Goal: Find specific page/section: Find specific page/section

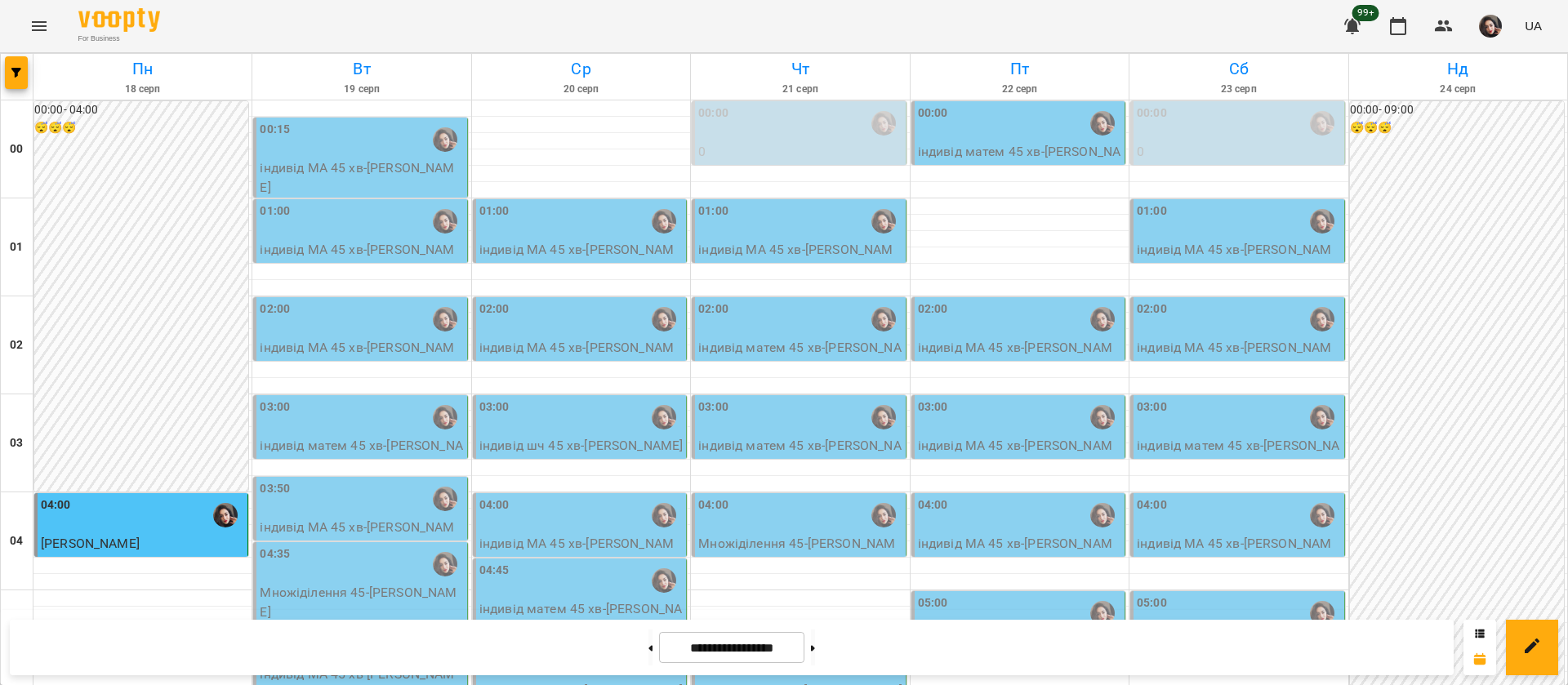
scroll to position [1840, 0]
click at [755, 27] on div "For Business 99+ UA" at bounding box center [784, 26] width 1568 height 52
click at [4, 83] on div at bounding box center [17, 77] width 32 height 45
click at [20, 70] on icon "button" at bounding box center [17, 73] width 10 height 10
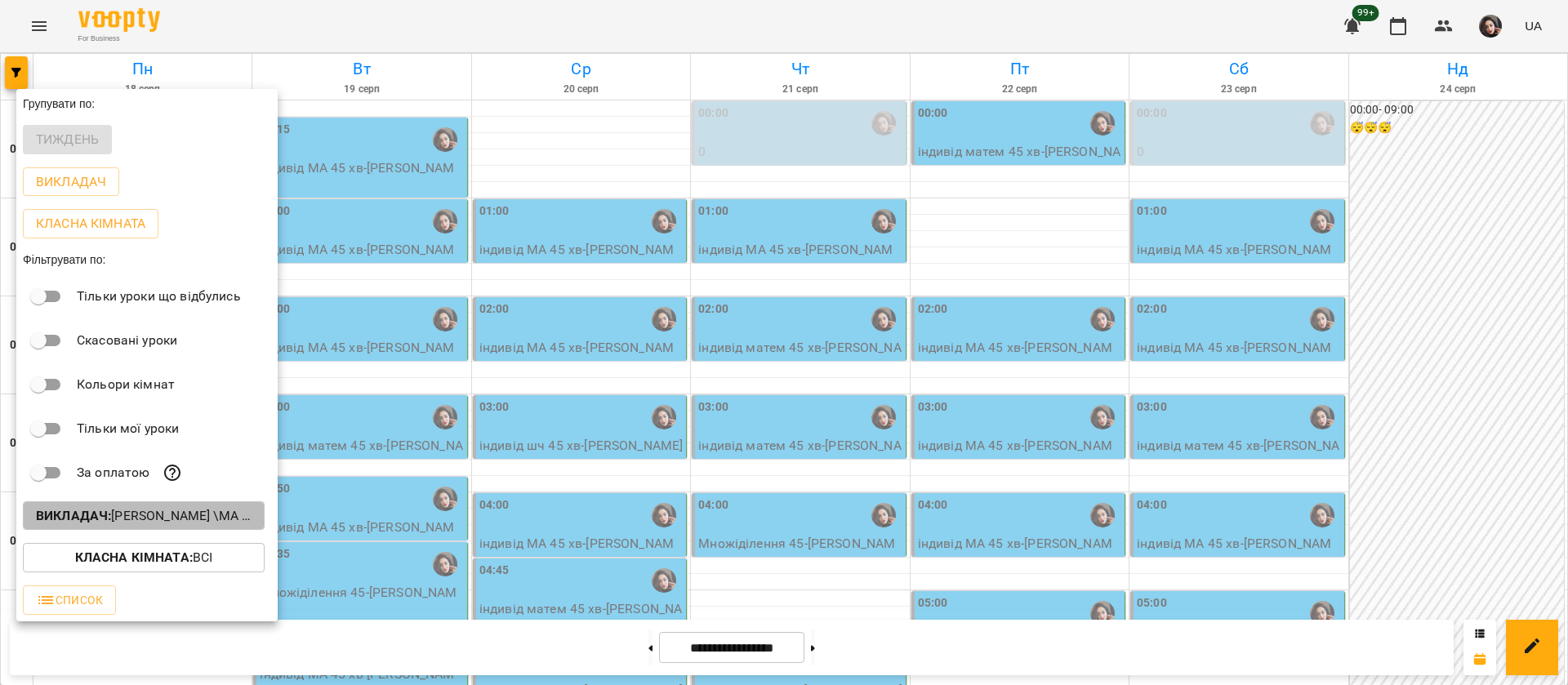
click at [79, 524] on b "Викладач :" at bounding box center [74, 516] width 75 height 16
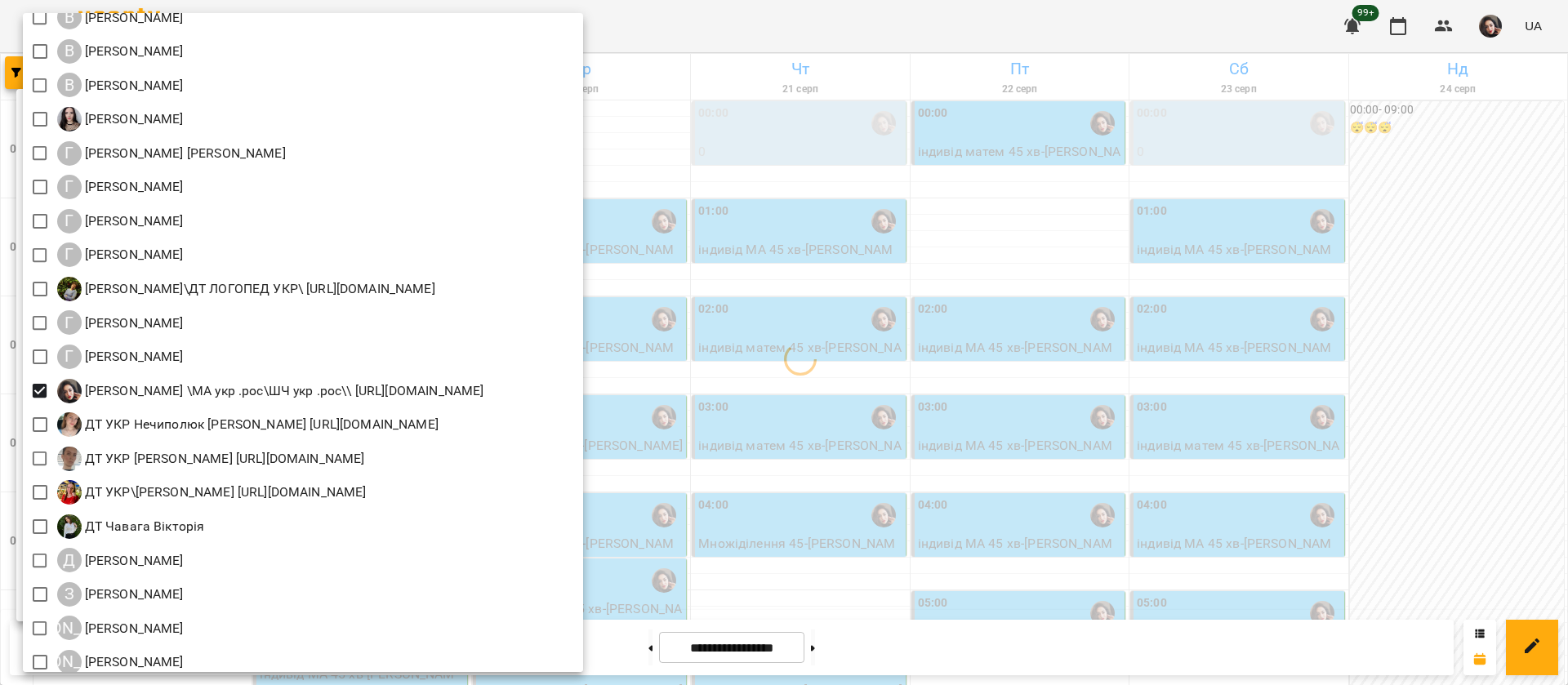
scroll to position [612, 0]
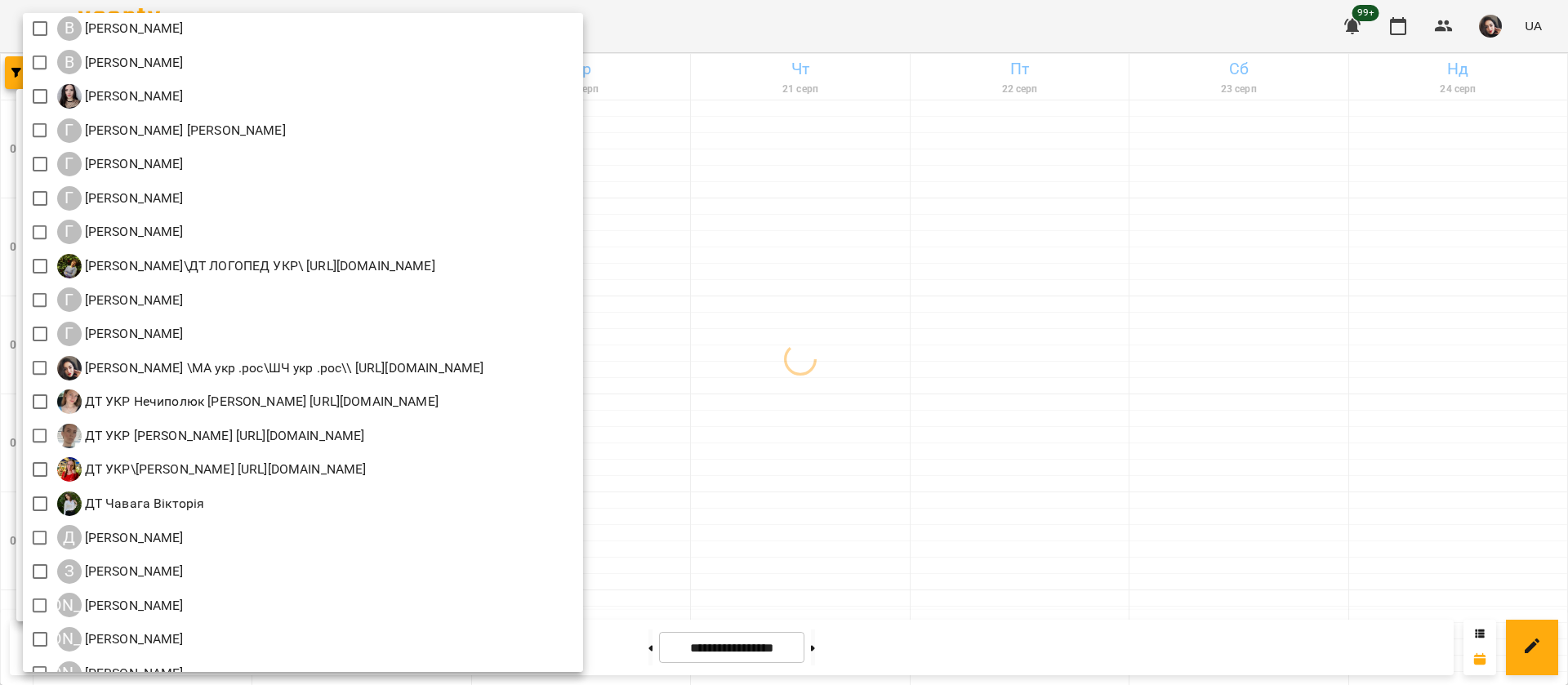
click at [835, 28] on div at bounding box center [784, 342] width 1568 height 685
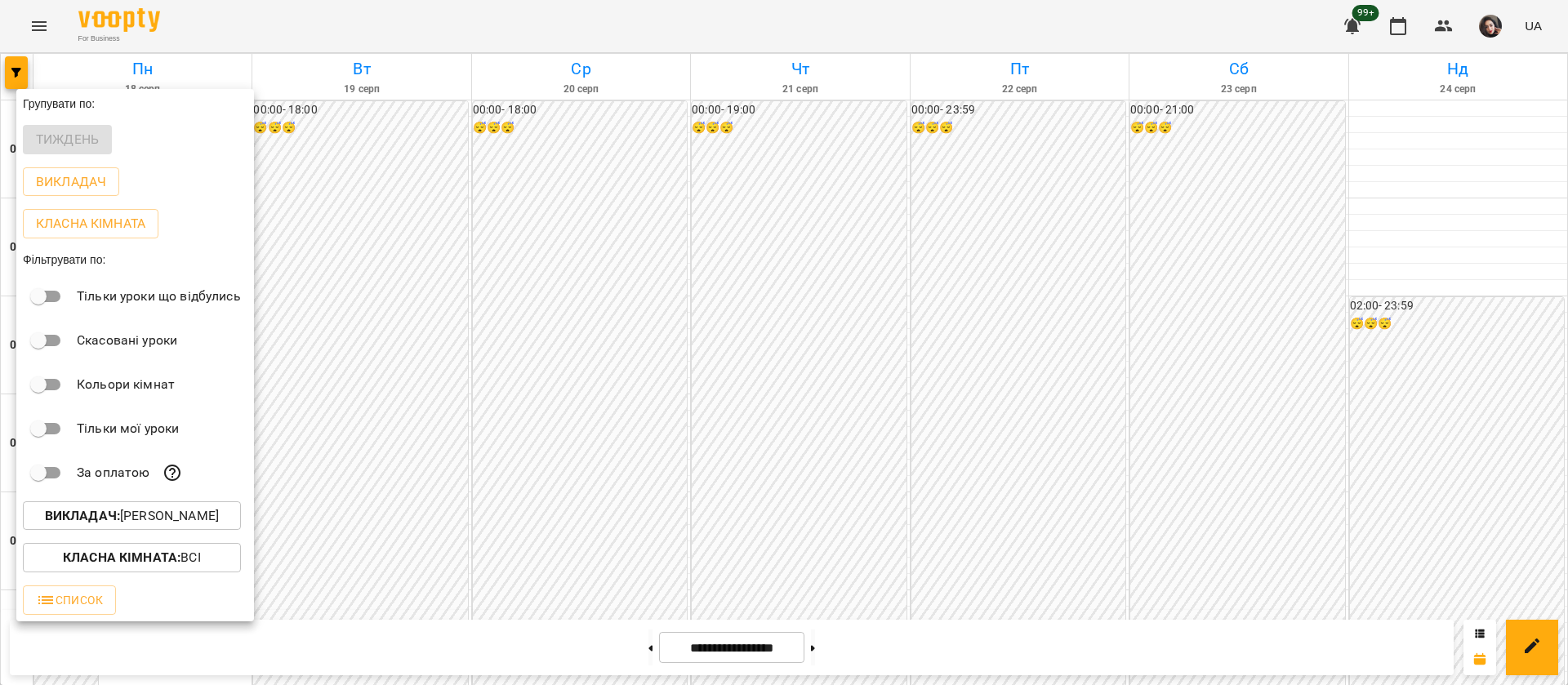
click at [835, 28] on div at bounding box center [784, 342] width 1568 height 685
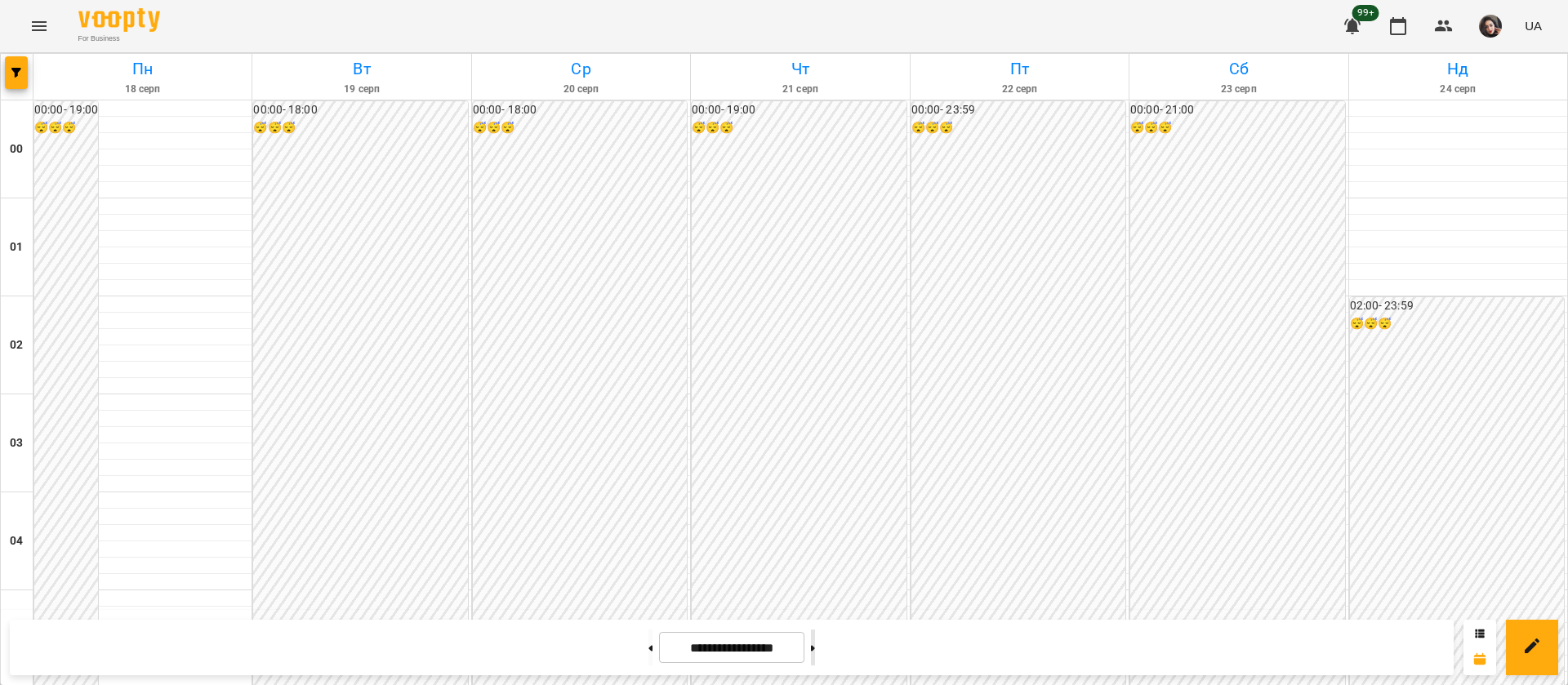
click at [815, 654] on button at bounding box center [813, 648] width 4 height 36
click at [815, 647] on icon at bounding box center [813, 648] width 4 height 7
click at [815, 648] on button at bounding box center [813, 648] width 4 height 36
click at [815, 661] on button at bounding box center [813, 648] width 4 height 36
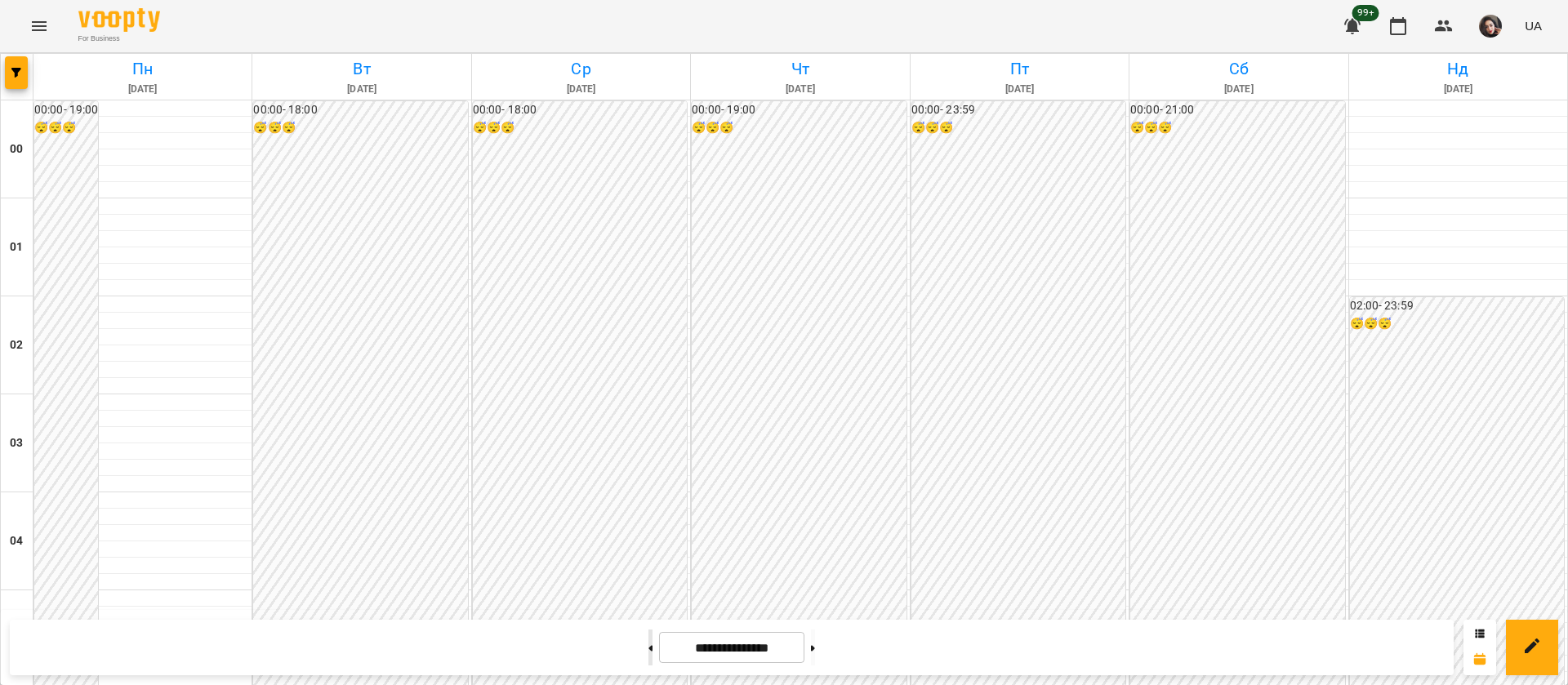
click at [649, 656] on button at bounding box center [651, 648] width 4 height 36
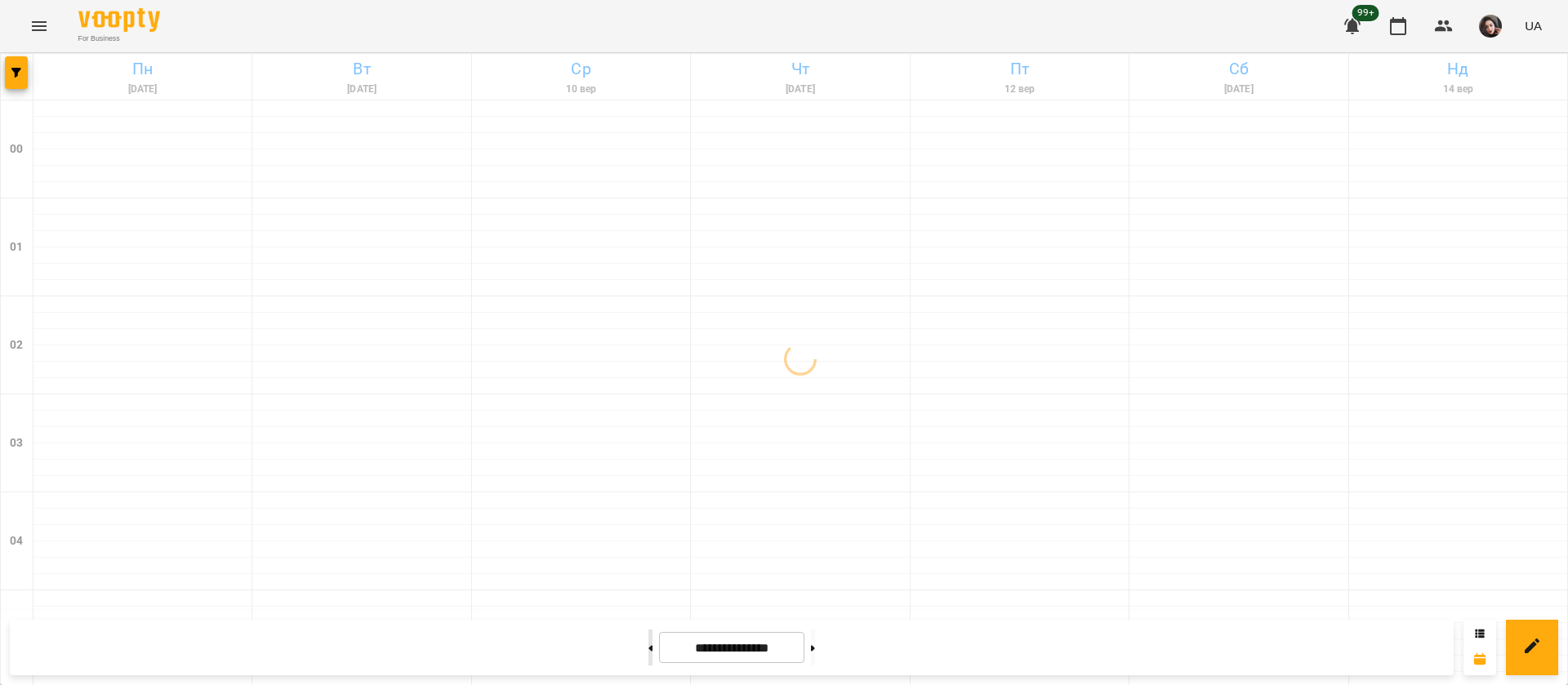
click at [649, 656] on button at bounding box center [651, 648] width 4 height 36
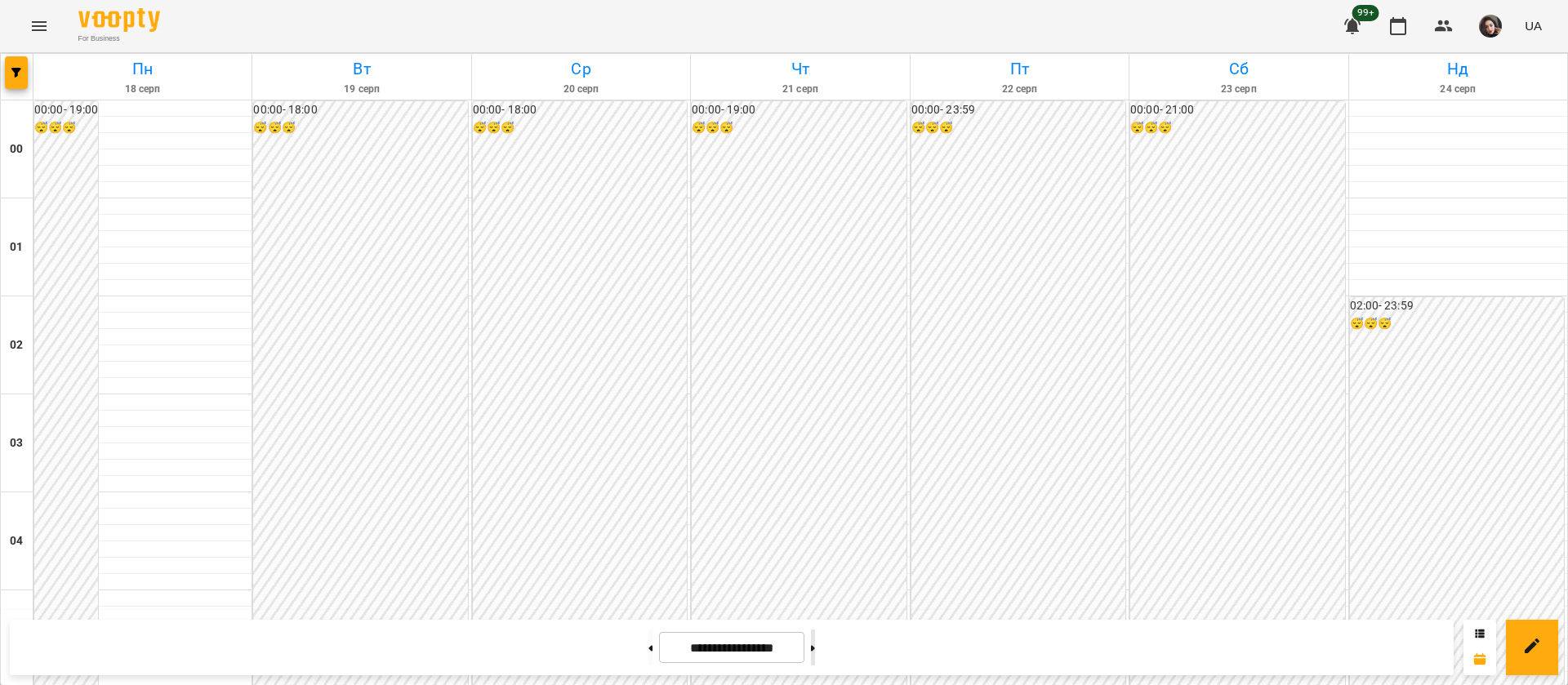
click at [815, 646] on button at bounding box center [813, 648] width 4 height 36
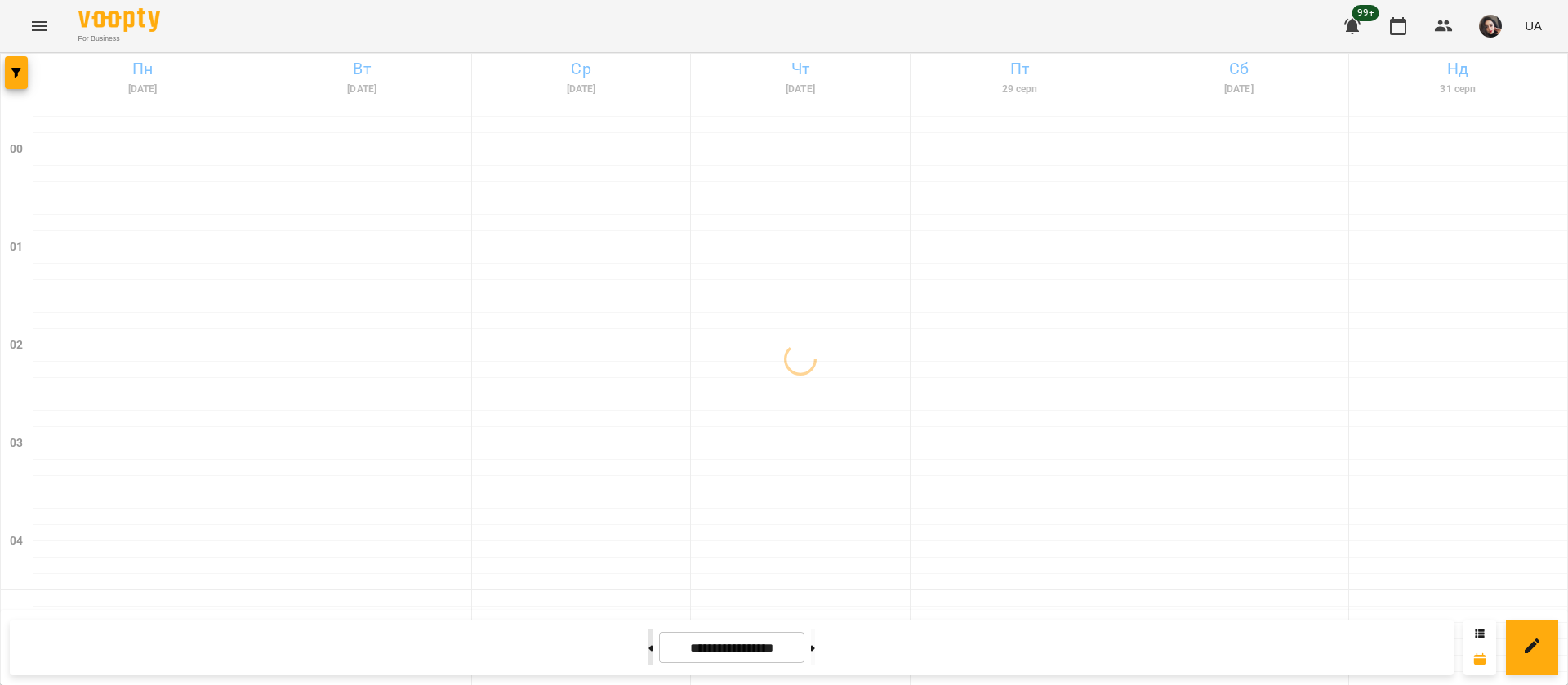
click at [649, 654] on button at bounding box center [651, 648] width 4 height 36
type input "**********"
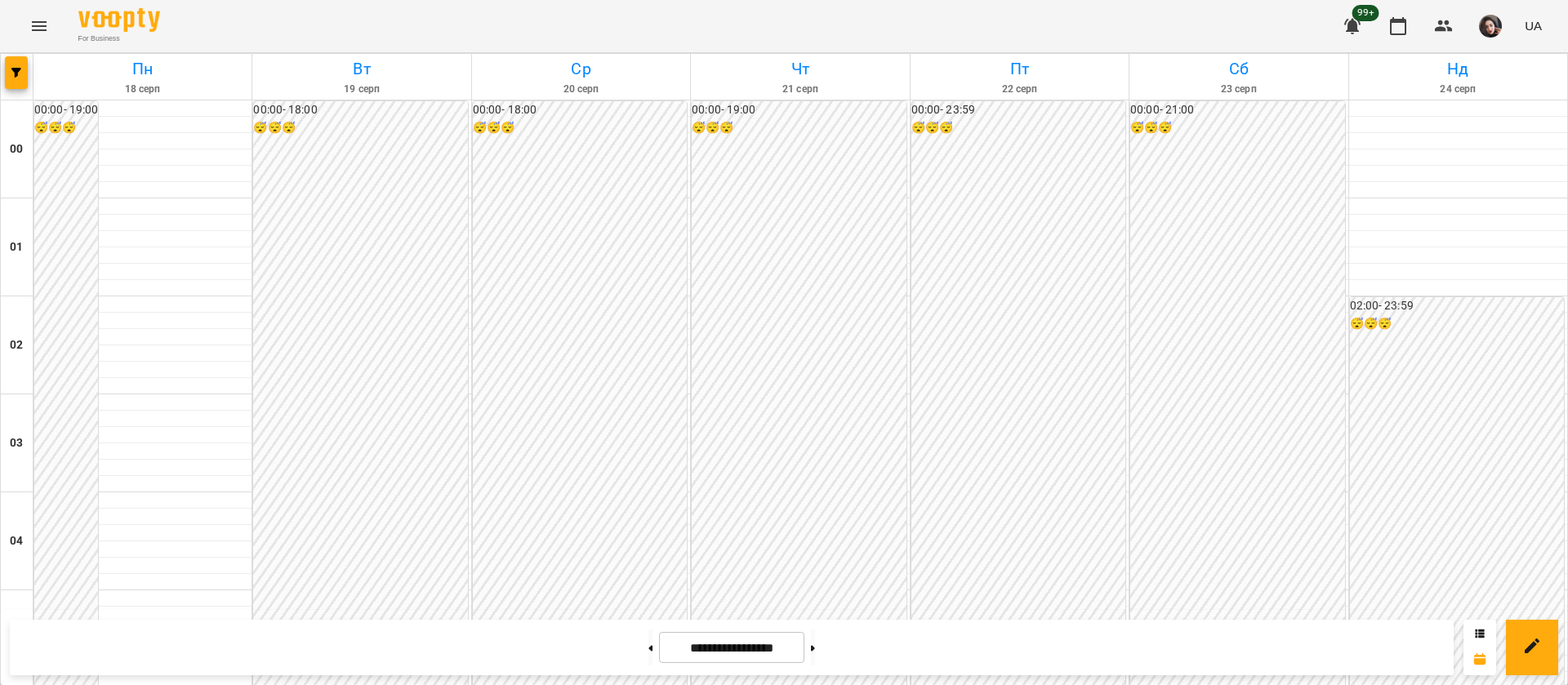
scroll to position [1473, 0]
click at [31, 36] on button "Menu" at bounding box center [39, 27] width 39 height 39
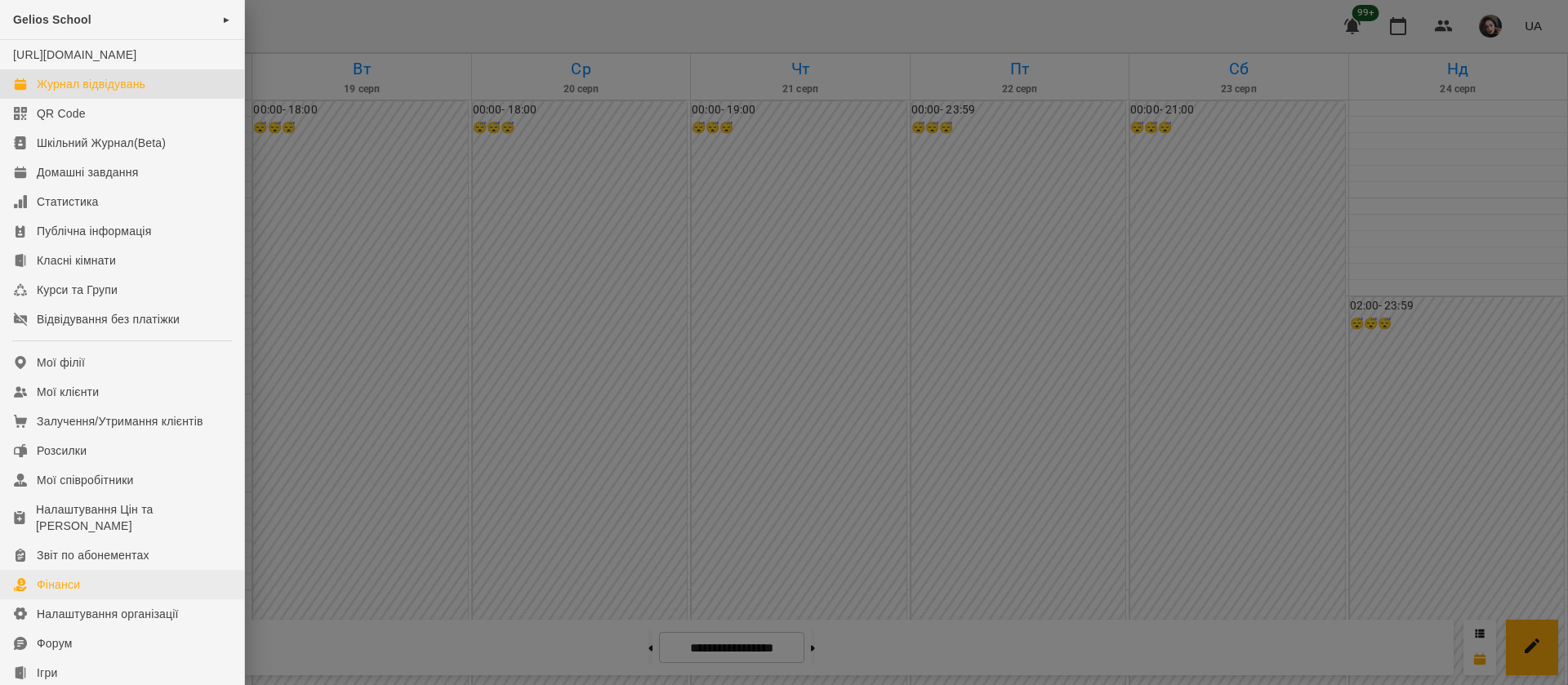
scroll to position [186, 0]
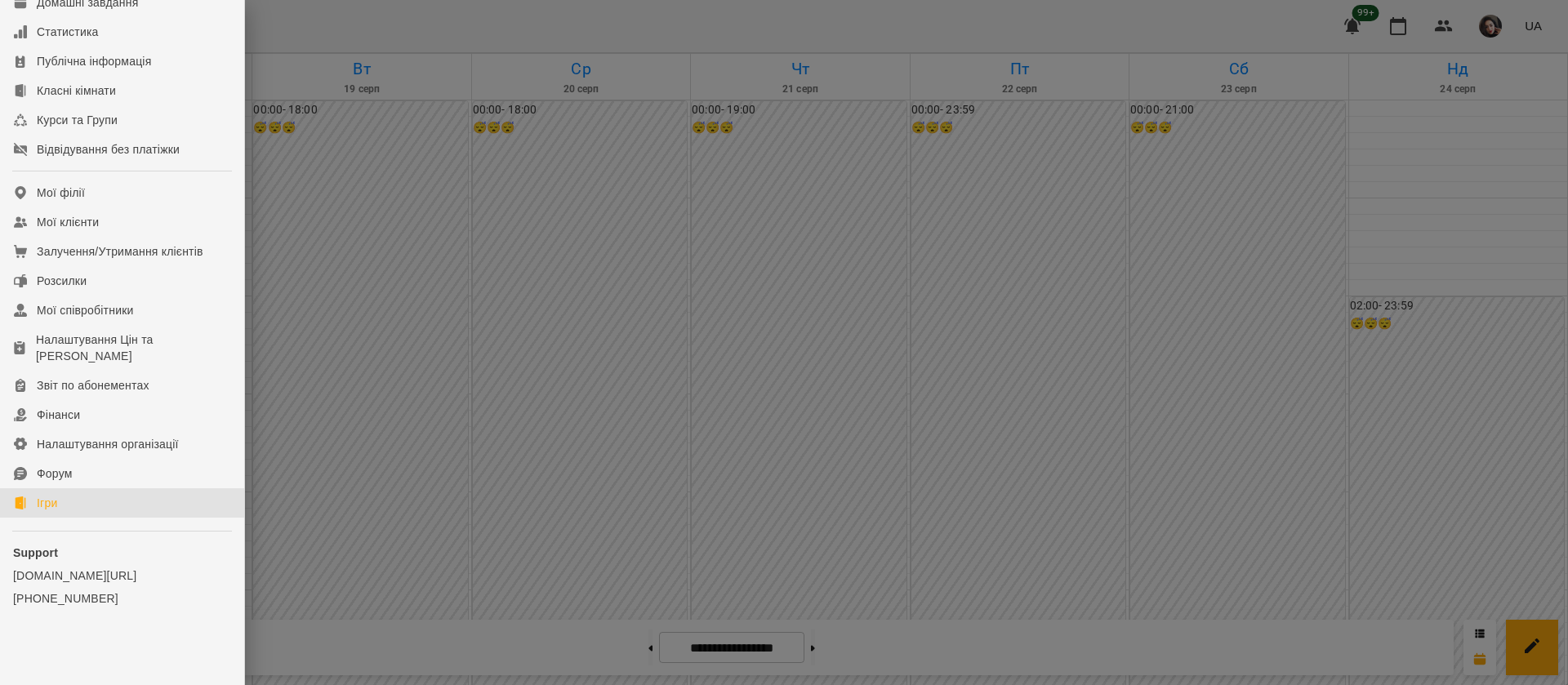
click at [81, 508] on link "Ігри" at bounding box center [122, 503] width 244 height 30
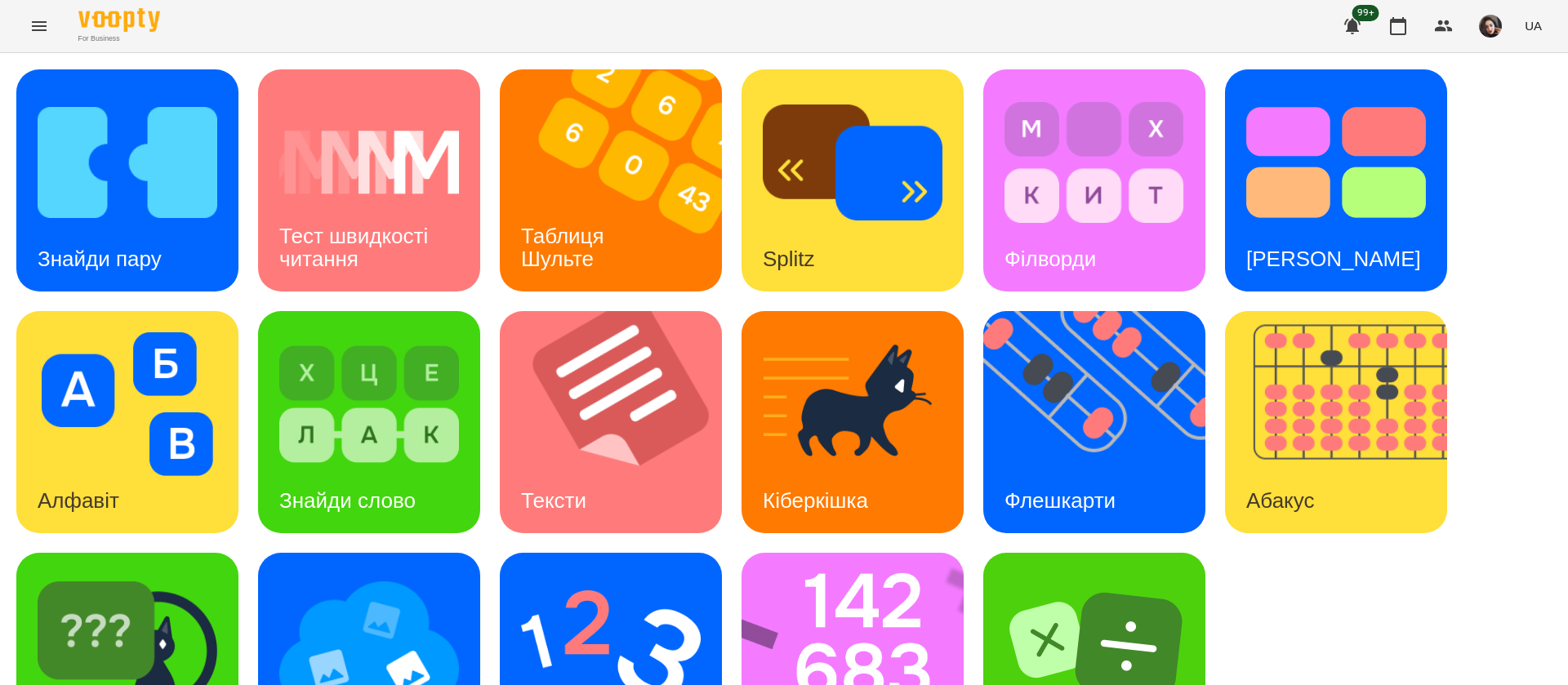
click at [48, 29] on icon "Menu" at bounding box center [39, 27] width 20 height 20
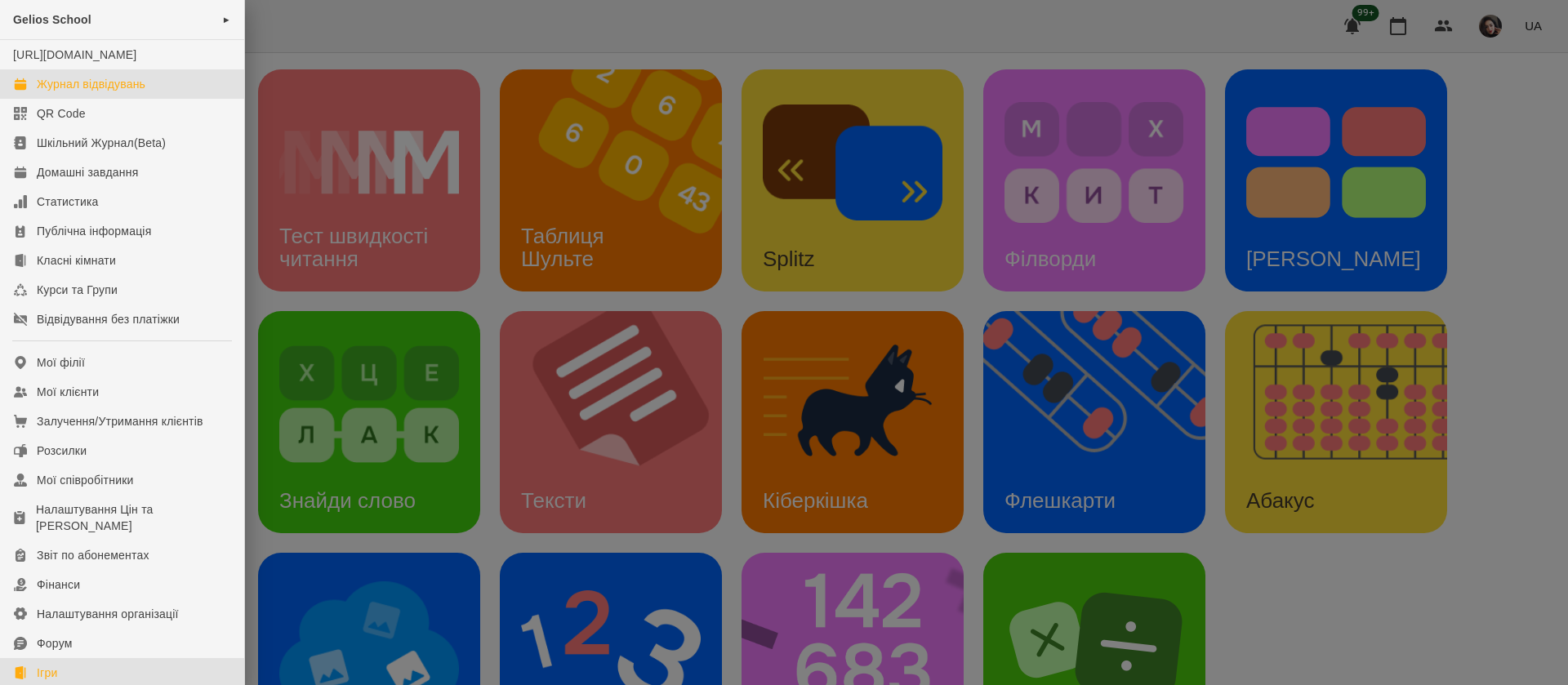
click at [79, 93] on div "Журнал відвідувань" at bounding box center [91, 84] width 108 height 17
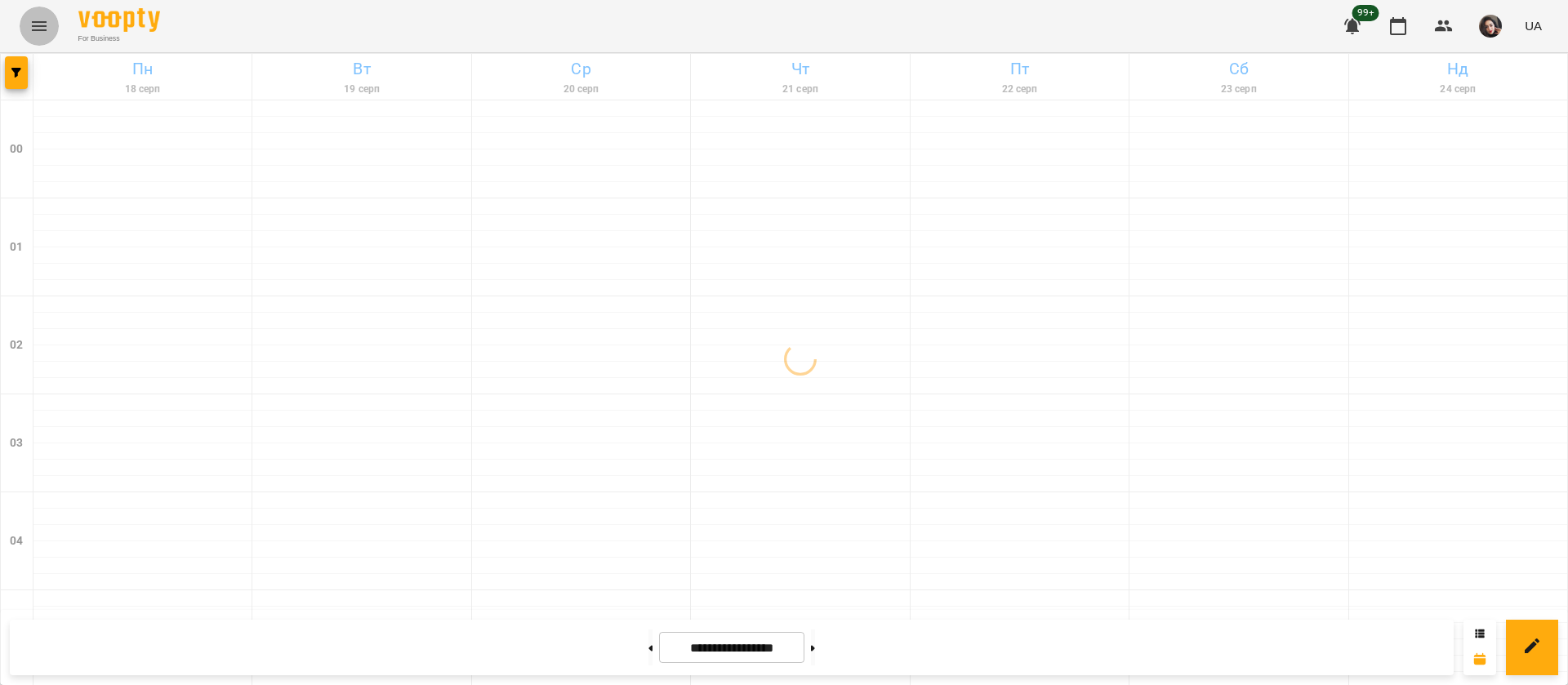
click at [37, 23] on icon "Menu" at bounding box center [39, 27] width 20 height 20
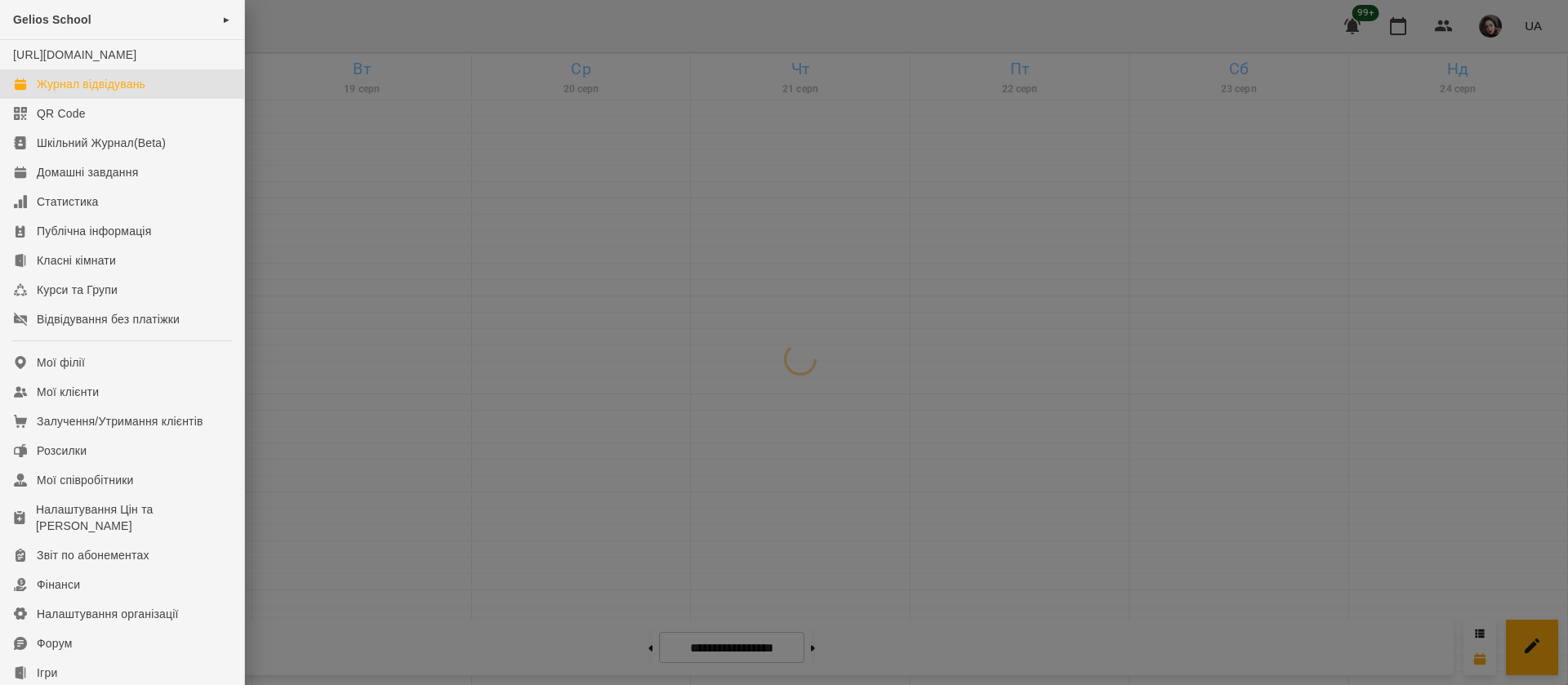
click at [260, 20] on div at bounding box center [784, 342] width 1568 height 685
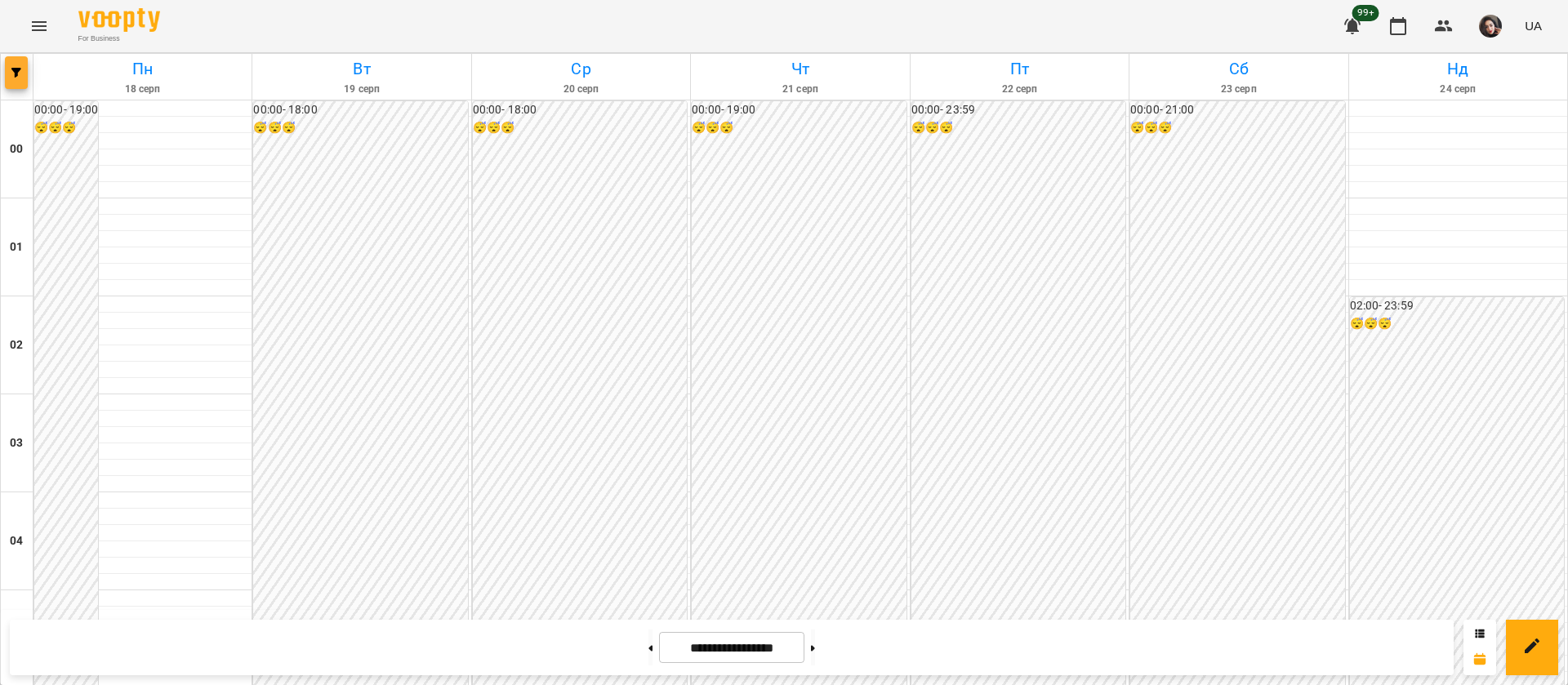
click at [17, 88] on button "button" at bounding box center [16, 72] width 23 height 32
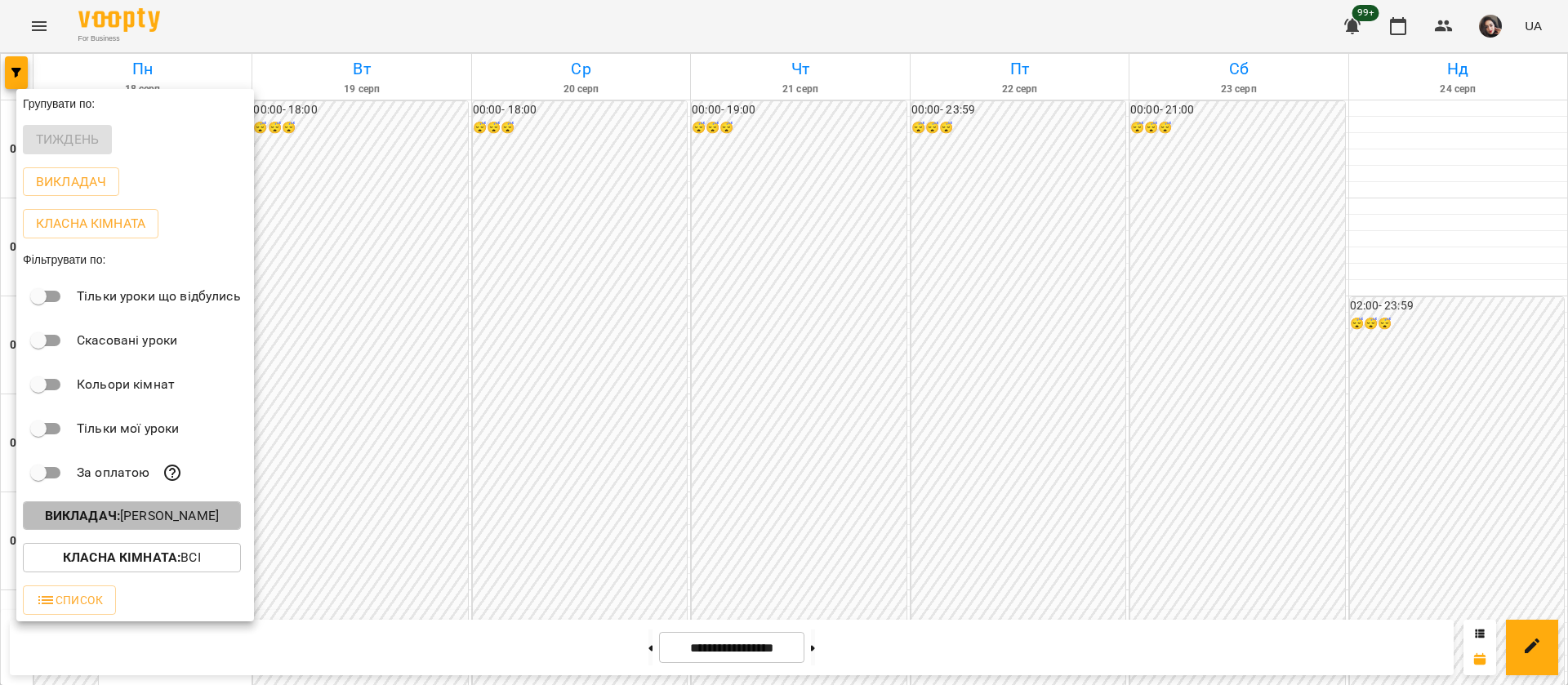
click at [45, 518] on b "Викладач :" at bounding box center [83, 516] width 75 height 16
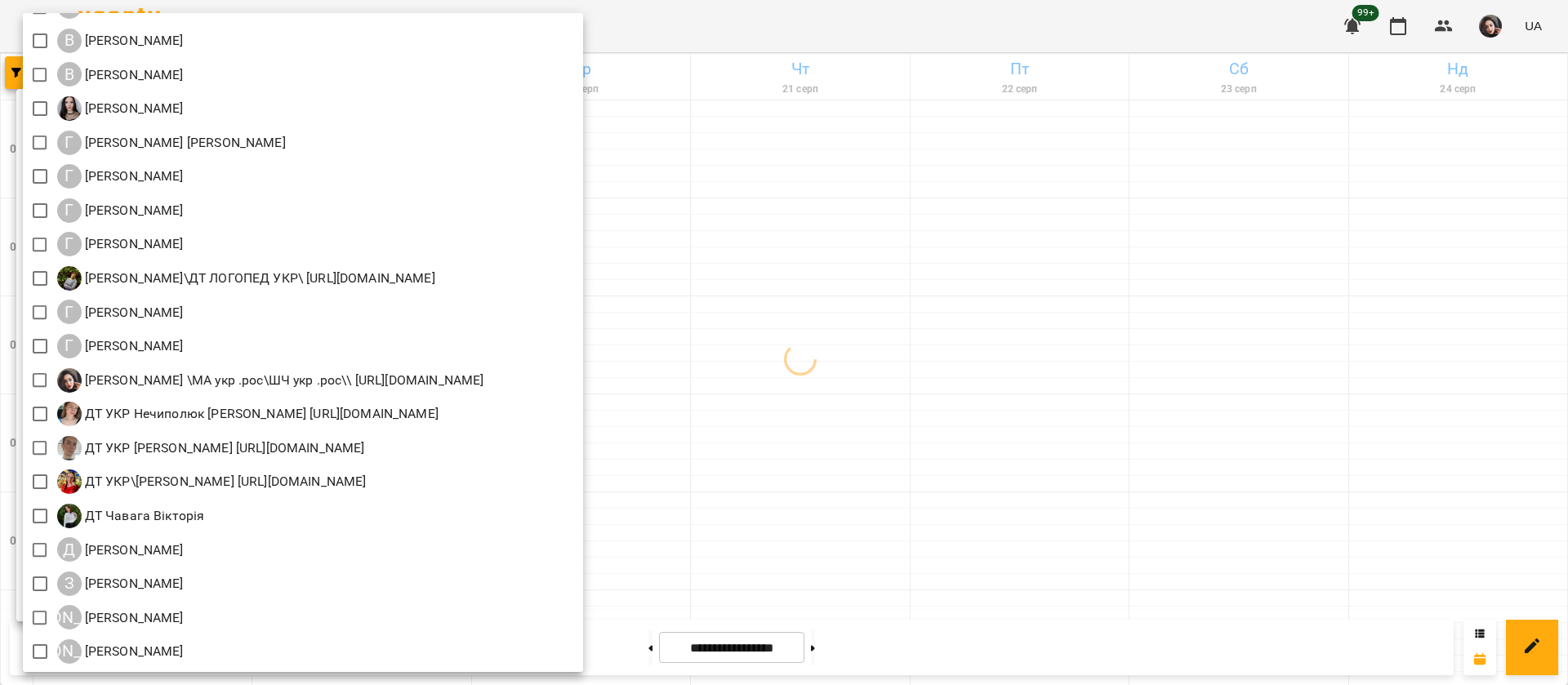
scroll to position [735, 0]
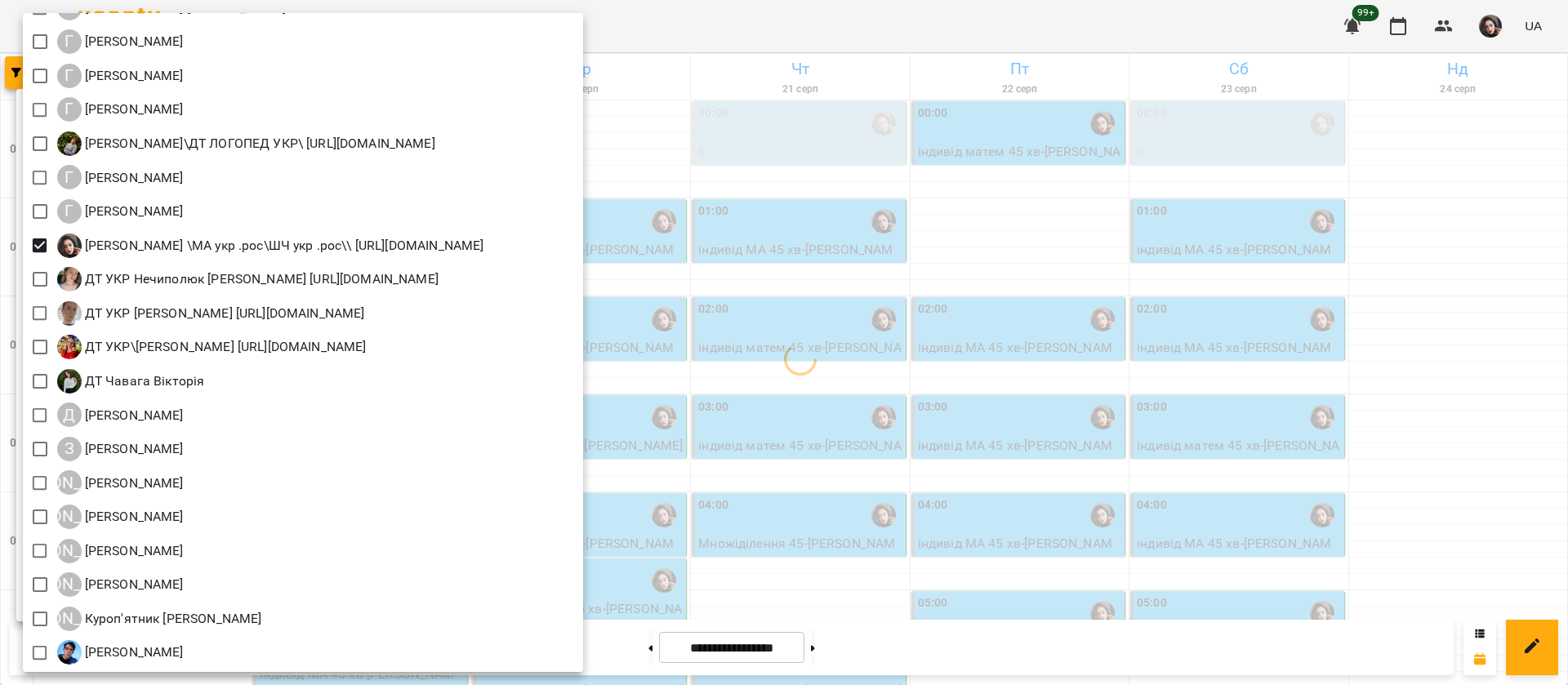
click at [890, 21] on div at bounding box center [784, 342] width 1568 height 685
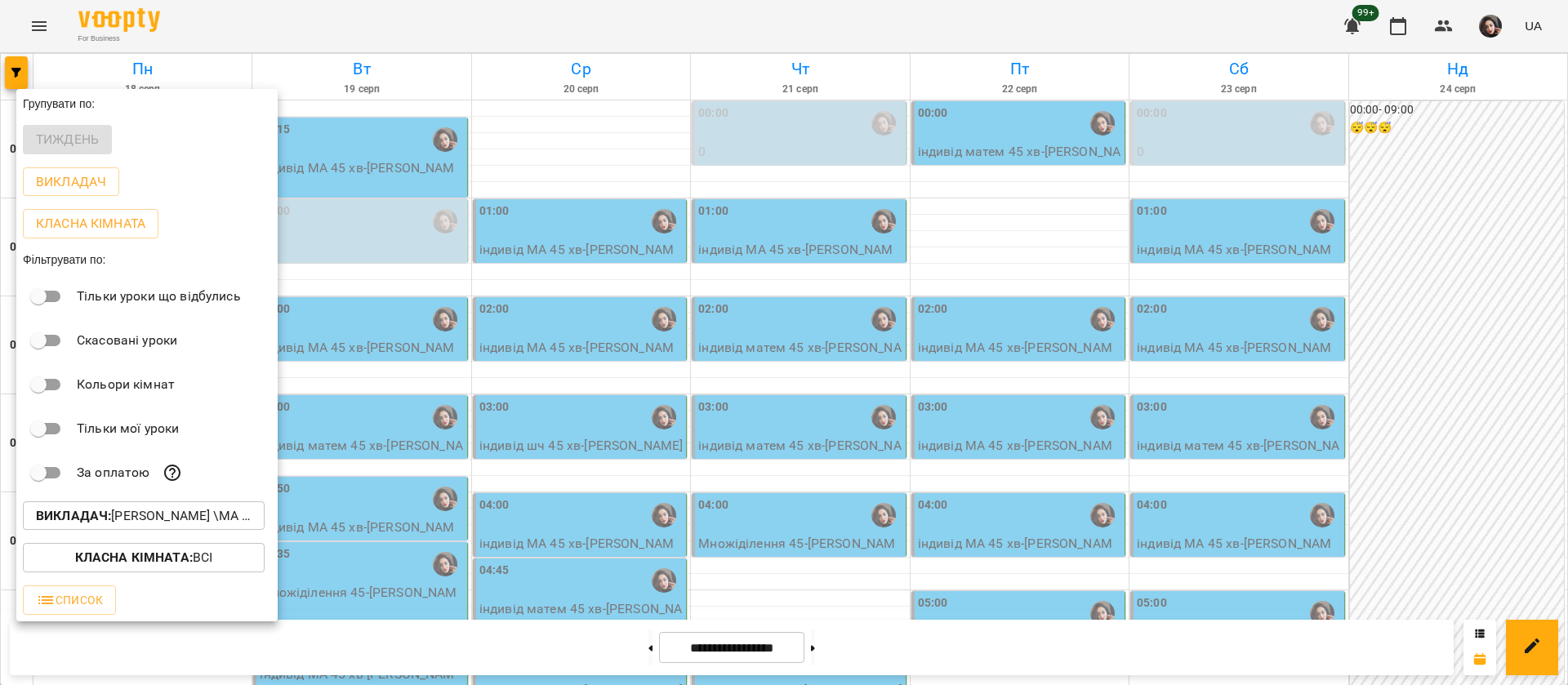
click at [890, 21] on div at bounding box center [784, 342] width 1568 height 685
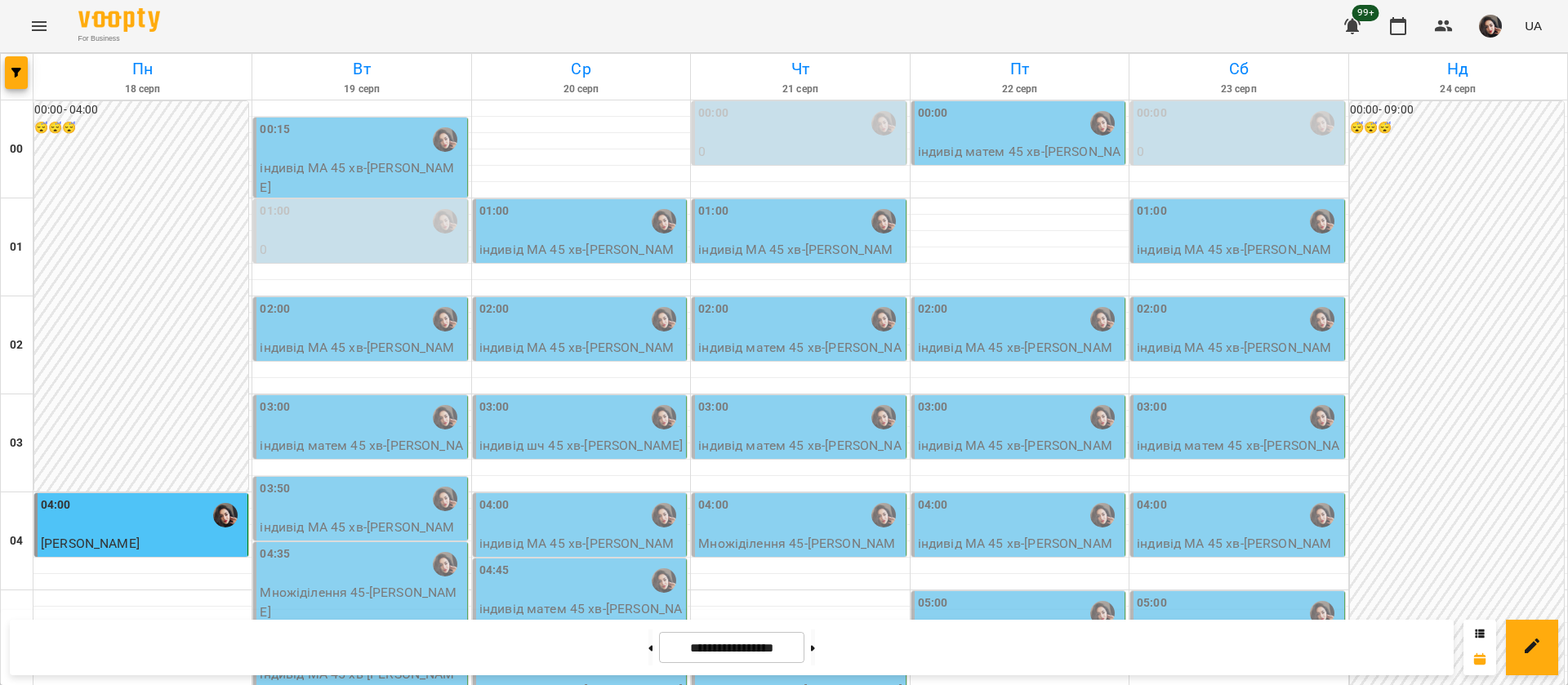
scroll to position [1840, 0]
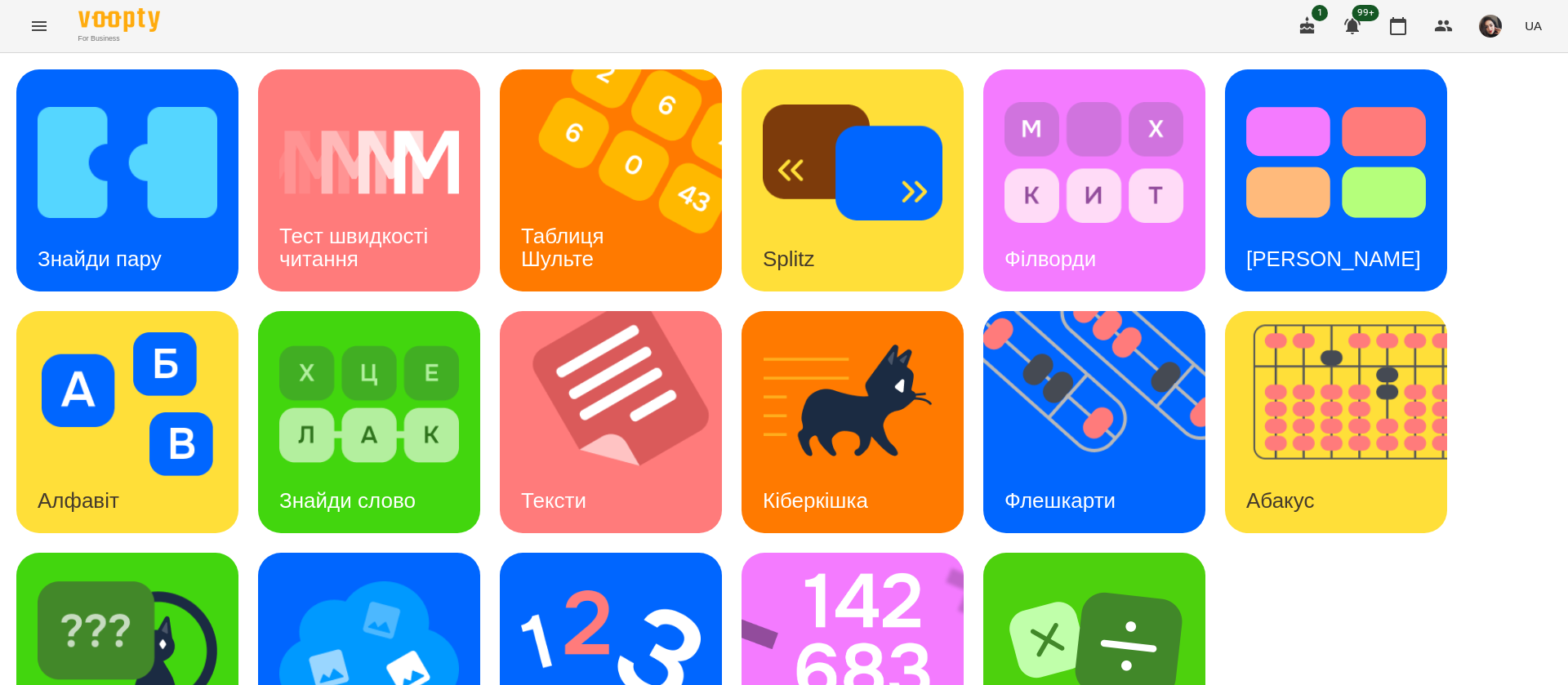
scroll to position [1, 0]
